Goal: Complete application form

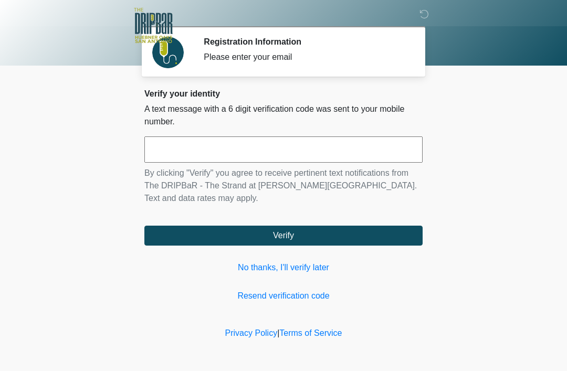
click at [293, 270] on link "No thanks, I'll verify later" at bounding box center [283, 267] width 278 height 13
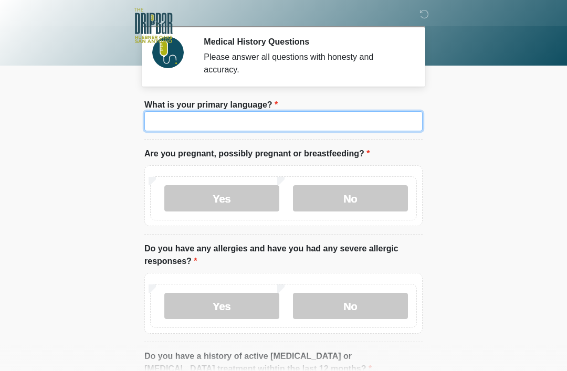
click at [262, 122] on input "What is your primary language?" at bounding box center [283, 121] width 278 height 20
type input "*******"
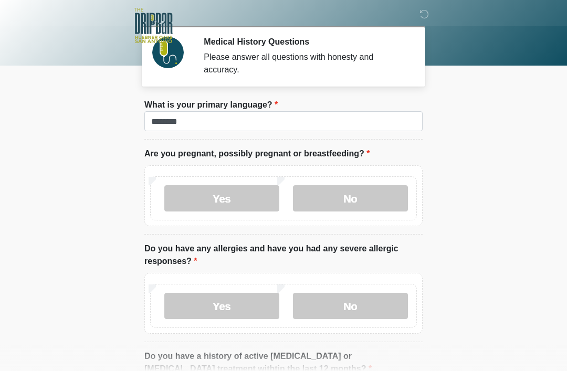
click at [349, 197] on label "No" at bounding box center [350, 198] width 115 height 26
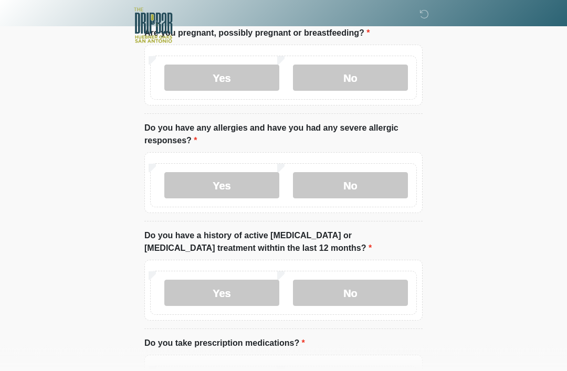
scroll to position [122, 0]
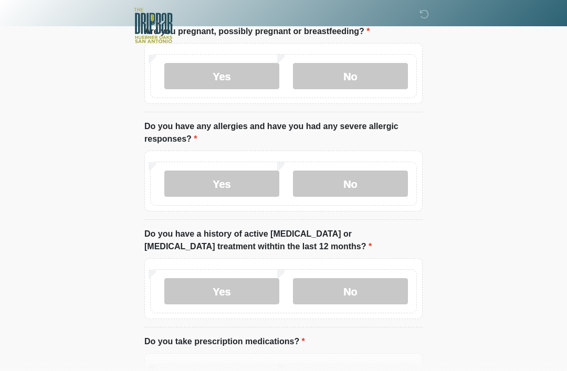
click at [366, 162] on div "Yes No" at bounding box center [283, 184] width 267 height 44
click at [360, 183] on label "No" at bounding box center [350, 184] width 115 height 26
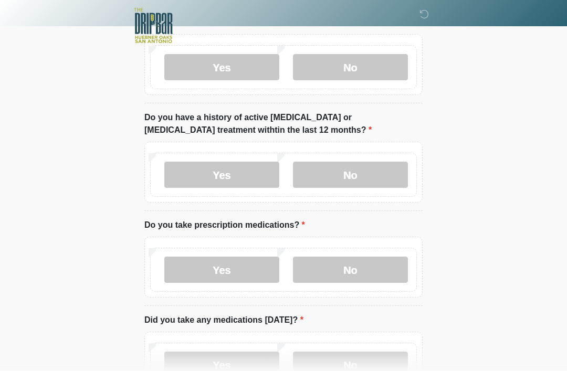
scroll to position [240, 0]
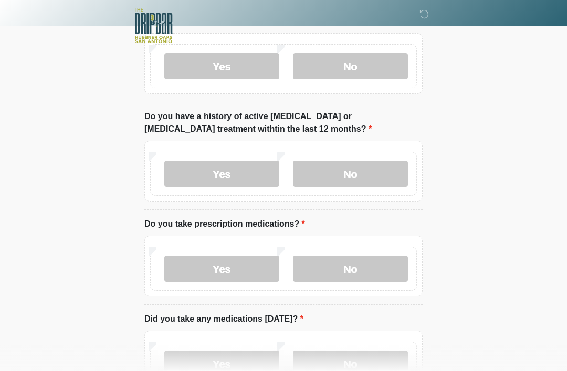
click at [366, 175] on label "No" at bounding box center [350, 174] width 115 height 26
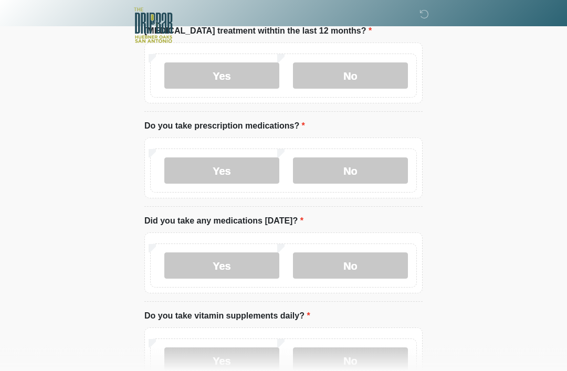
scroll to position [344, 0]
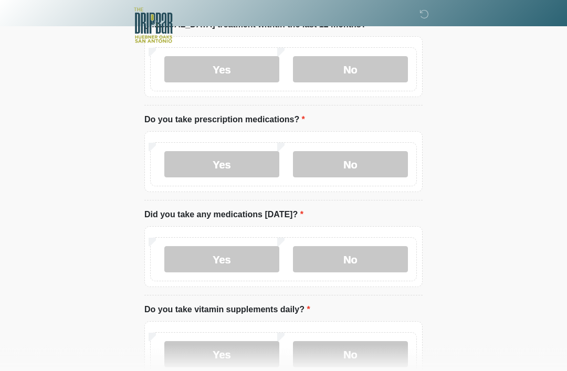
click at [379, 152] on label "No" at bounding box center [350, 165] width 115 height 26
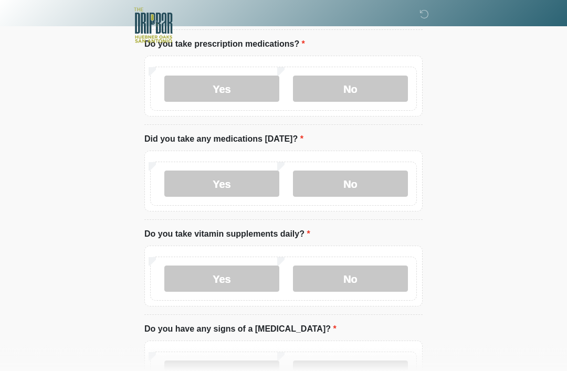
scroll to position [418, 0]
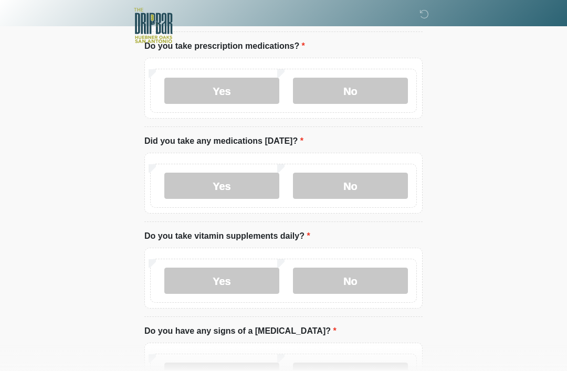
click at [346, 196] on label "No" at bounding box center [350, 186] width 115 height 26
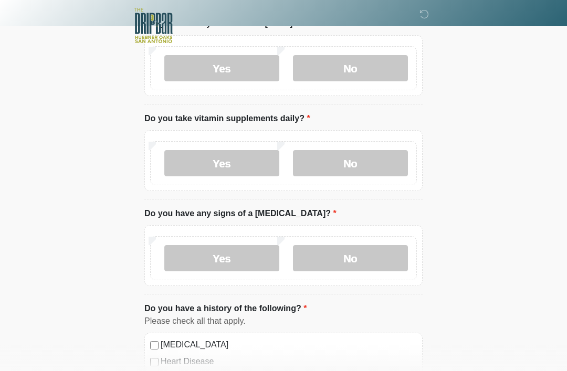
scroll to position [536, 0]
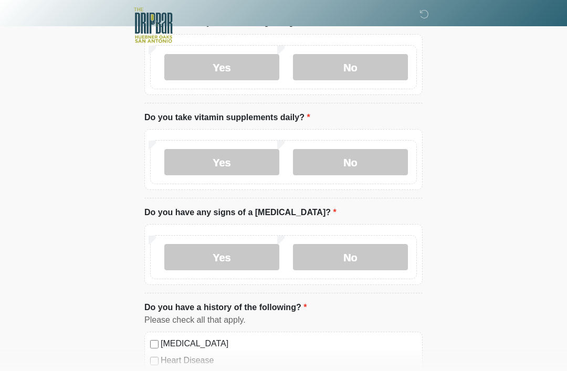
click at [239, 164] on label "Yes" at bounding box center [221, 163] width 115 height 26
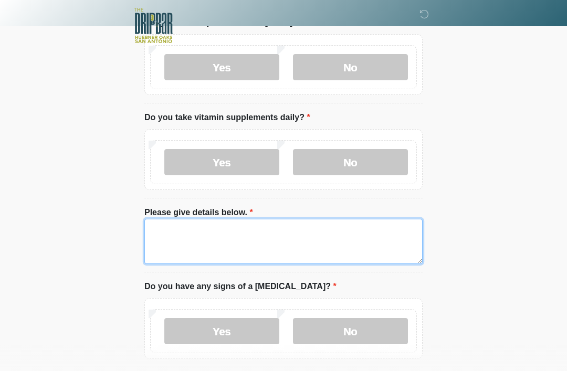
click at [235, 236] on textarea "Please give details below." at bounding box center [283, 241] width 278 height 45
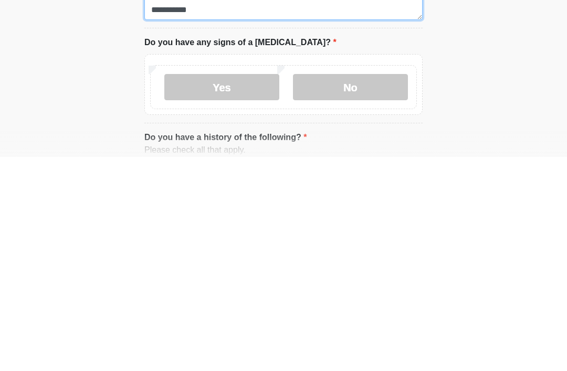
scroll to position [570, 0]
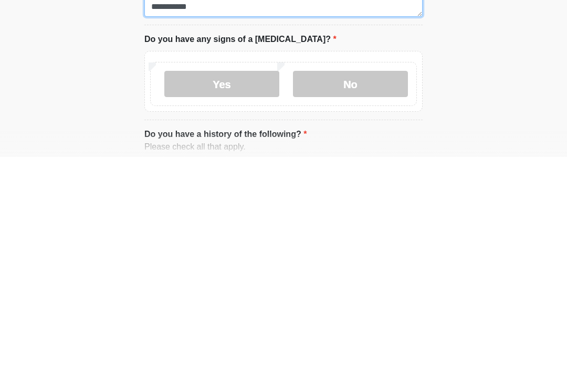
type textarea "**********"
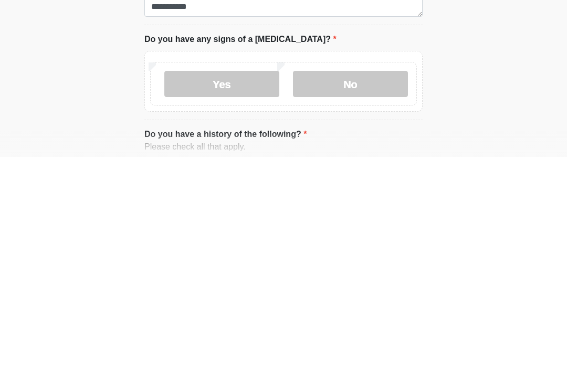
click at [362, 285] on label "No" at bounding box center [350, 298] width 115 height 26
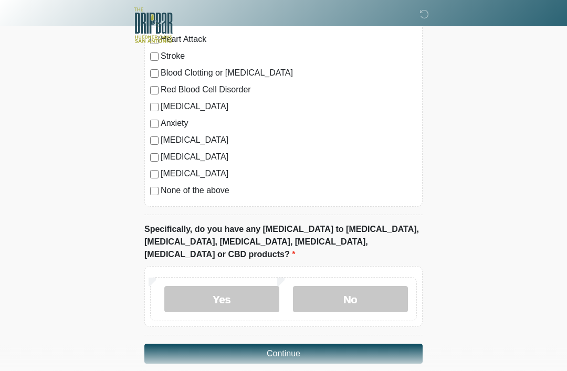
scroll to position [949, 0]
click at [355, 290] on label "No" at bounding box center [350, 299] width 115 height 26
click at [306, 343] on button "Continue" at bounding box center [283, 353] width 278 height 20
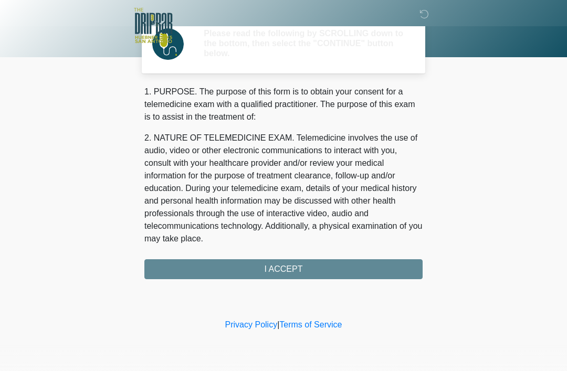
scroll to position [0, 0]
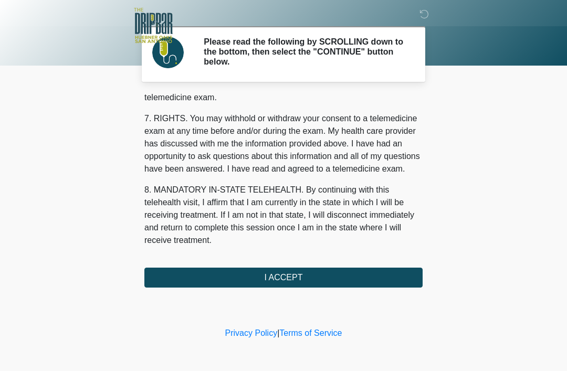
click at [324, 277] on button "I ACCEPT" at bounding box center [283, 278] width 278 height 20
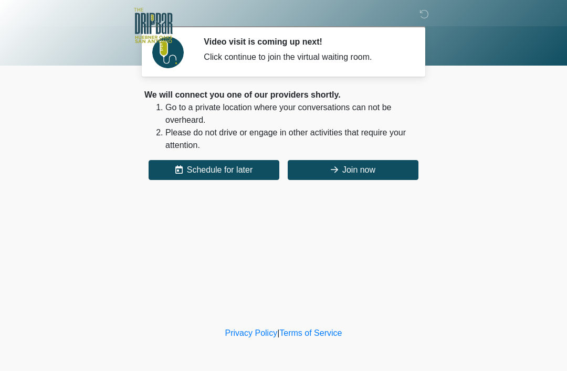
click at [355, 166] on button "Join now" at bounding box center [353, 170] width 131 height 20
